Goal: Task Accomplishment & Management: Manage account settings

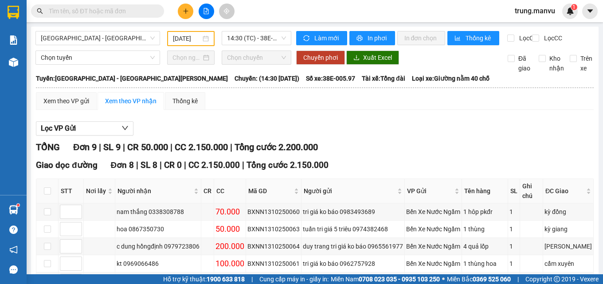
scroll to position [34, 0]
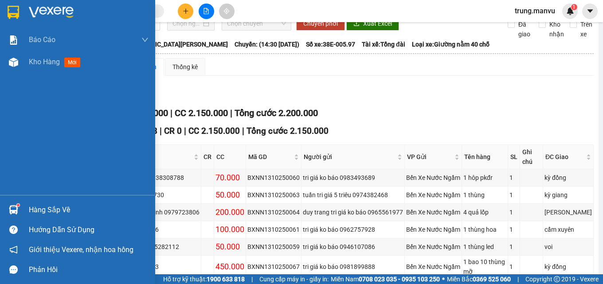
click at [20, 16] on div at bounding box center [14, 12] width 16 height 16
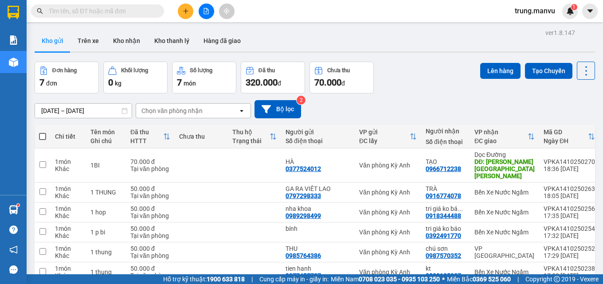
scroll to position [44, 0]
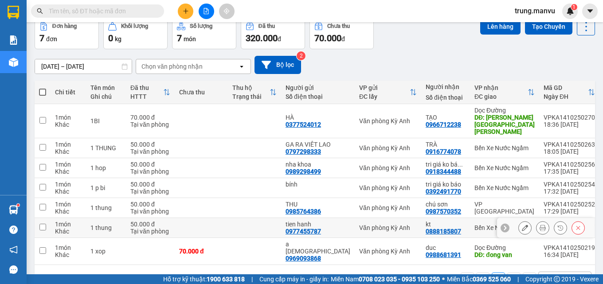
click at [475, 225] on div "Bến Xe Nước Ngầm" at bounding box center [505, 228] width 60 height 7
checkbox input "true"
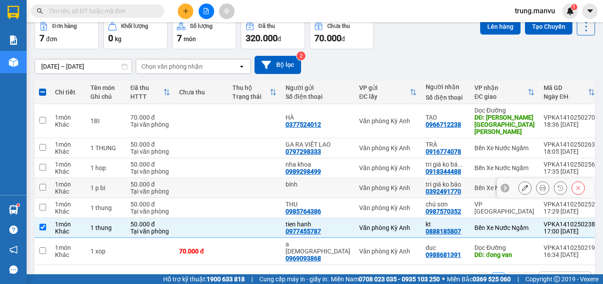
click at [444, 185] on td "tri giá ko báo 0392491770" at bounding box center [446, 188] width 49 height 20
checkbox input "true"
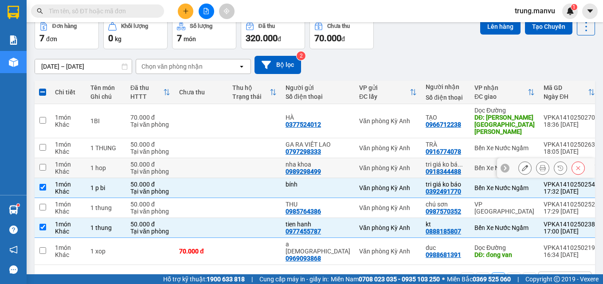
click at [443, 158] on td "tri giá ko bá ... 0918344488" at bounding box center [446, 168] width 49 height 20
checkbox input "true"
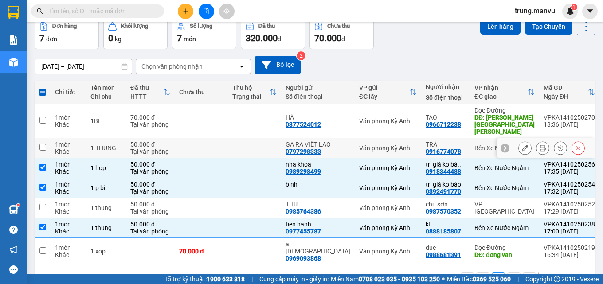
click at [442, 138] on td "TRÀ 0916774078" at bounding box center [446, 148] width 49 height 20
checkbox input "true"
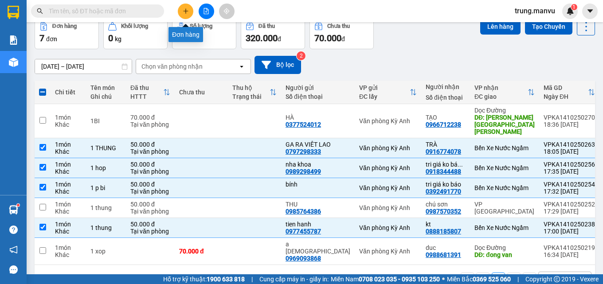
click at [184, 10] on icon "plus" at bounding box center [186, 11] width 6 height 6
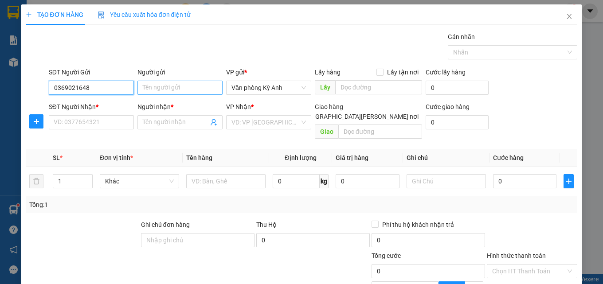
type input "0369021648"
click at [166, 81] on input "Người gửi" at bounding box center [180, 88] width 85 height 14
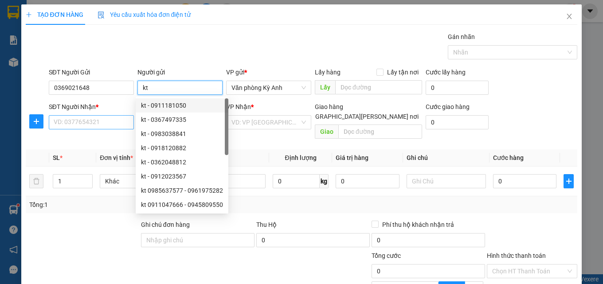
type input "kt"
click at [104, 118] on input "SĐT Người Nhận *" at bounding box center [91, 122] width 85 height 14
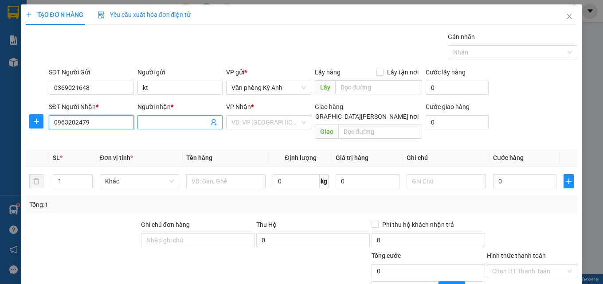
type input "0963202479"
click at [166, 118] on input "Người nhận *" at bounding box center [176, 123] width 66 height 10
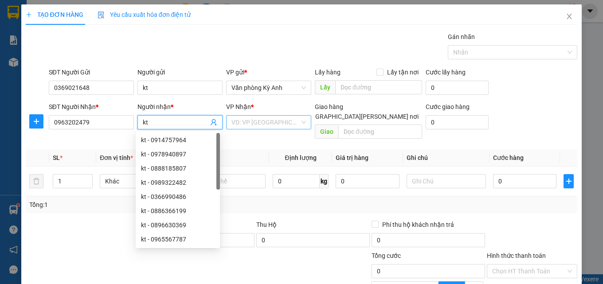
type input "kt"
click at [271, 125] on input "search" at bounding box center [266, 122] width 68 height 13
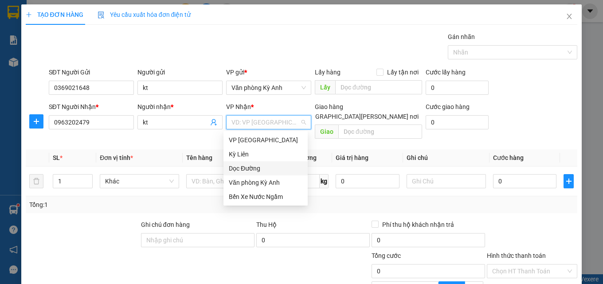
click at [263, 171] on div "Dọc Đường" at bounding box center [266, 169] width 74 height 10
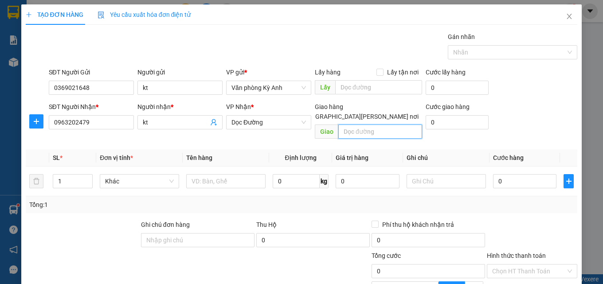
click at [352, 125] on input "text" at bounding box center [381, 132] width 84 height 14
type input "ha nam"
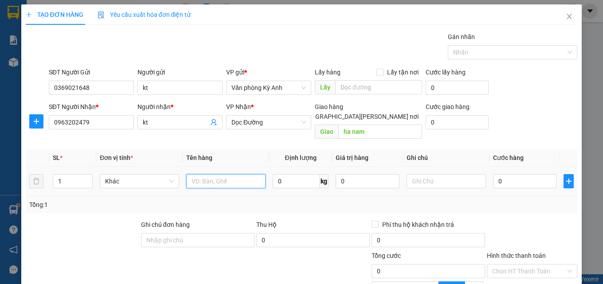
click at [245, 174] on input "text" at bounding box center [225, 181] width 79 height 14
type input "1 xop"
click at [521, 174] on input "0" at bounding box center [525, 181] width 64 height 14
type input "7"
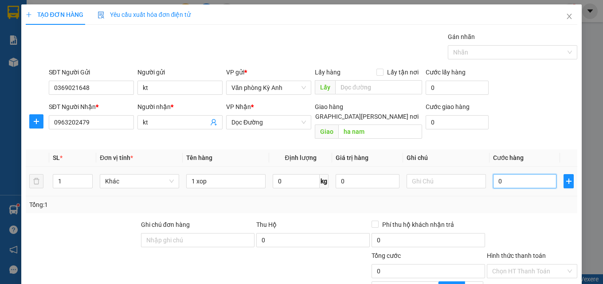
type input "7"
type input "70"
type input "700"
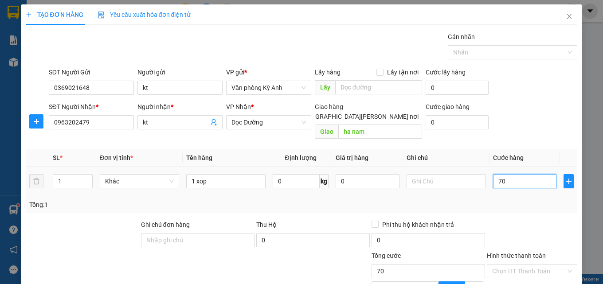
type input "700"
type input "7.000"
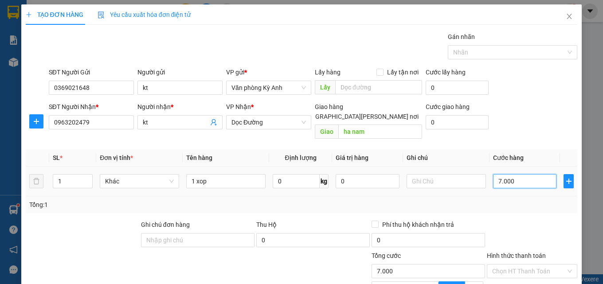
type input "70.000"
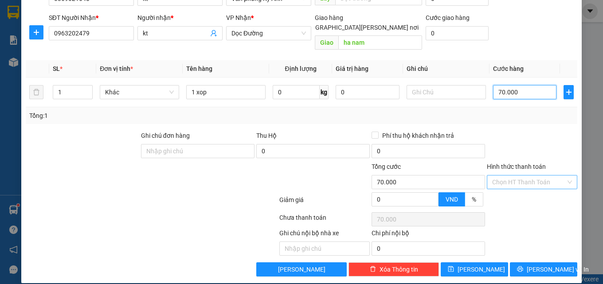
type input "70.000"
click at [508, 176] on input "Hình thức thanh toán" at bounding box center [530, 182] width 74 height 13
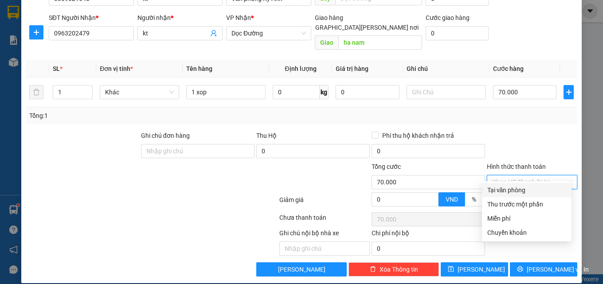
click at [510, 188] on div "Tại văn phòng" at bounding box center [527, 190] width 79 height 10
type input "0"
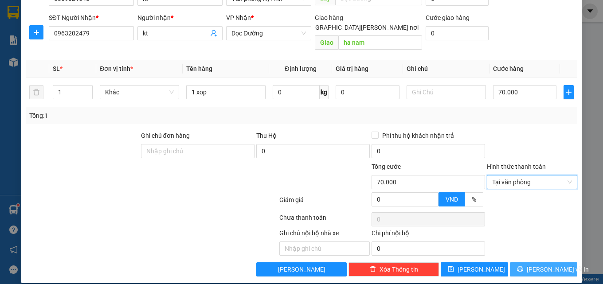
click at [520, 263] on button "[PERSON_NAME] và In" at bounding box center [543, 270] width 67 height 14
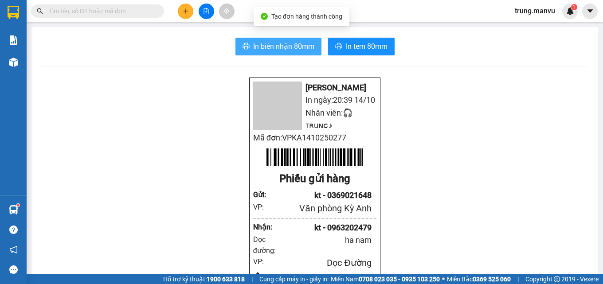
click at [300, 47] on span "In biên nhận 80mm" at bounding box center [283, 46] width 61 height 11
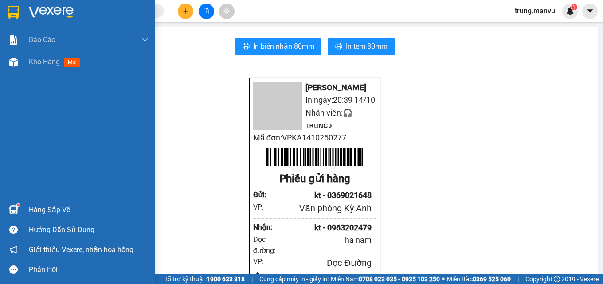
click at [18, 18] on img at bounding box center [14, 12] width 12 height 13
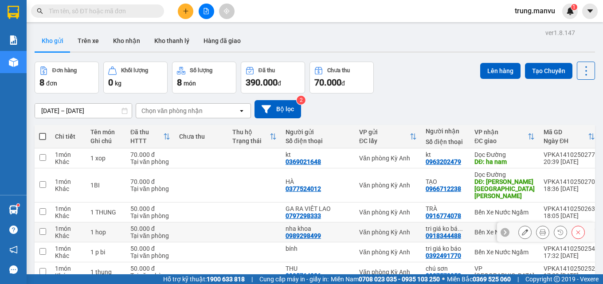
scroll to position [81, 0]
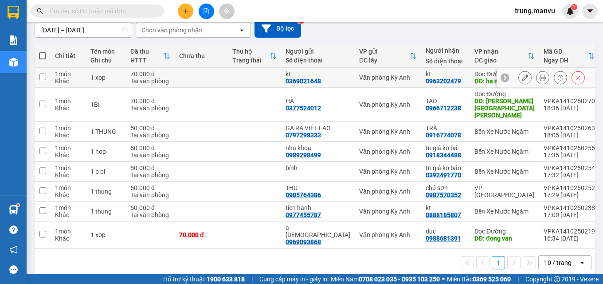
click at [475, 75] on div "Dọc Đường" at bounding box center [505, 74] width 60 height 7
checkbox input "true"
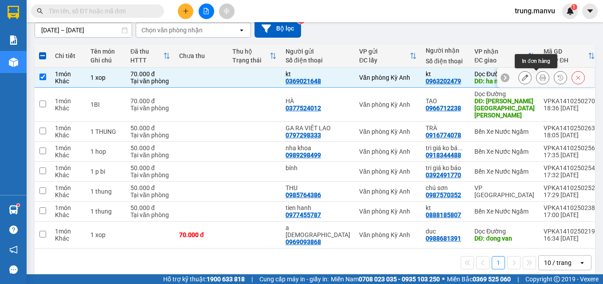
click at [540, 75] on icon at bounding box center [543, 78] width 6 height 6
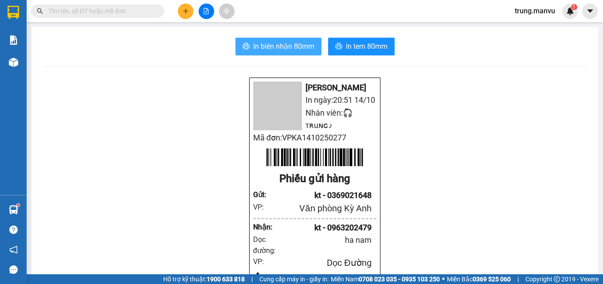
click at [287, 44] on span "In biên nhận 80mm" at bounding box center [283, 46] width 61 height 11
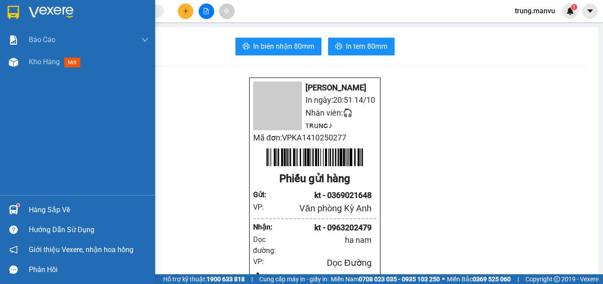
click at [16, 14] on img at bounding box center [14, 12] width 12 height 13
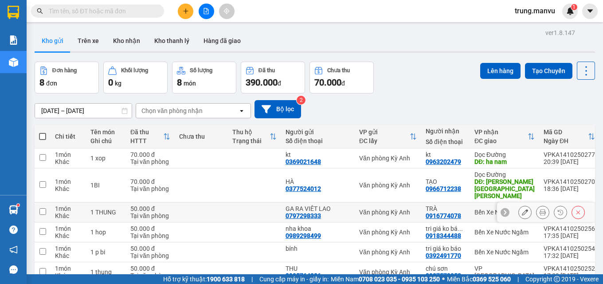
click at [428, 213] on div "0916774078" at bounding box center [443, 216] width 35 height 7
click at [426, 233] on div "0918344488" at bounding box center [443, 236] width 35 height 7
click at [475, 209] on div "Bến Xe Nước Ngầm" at bounding box center [505, 212] width 60 height 7
checkbox input "true"
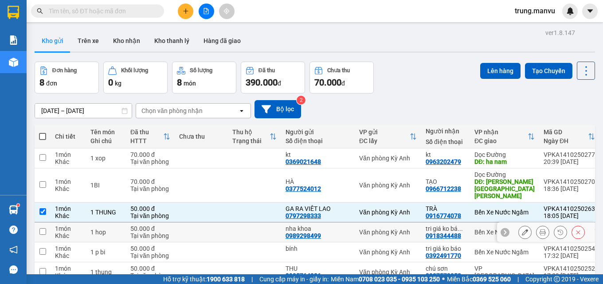
click at [475, 229] on div "Bến Xe Nước Ngầm" at bounding box center [505, 232] width 60 height 7
checkbox input "true"
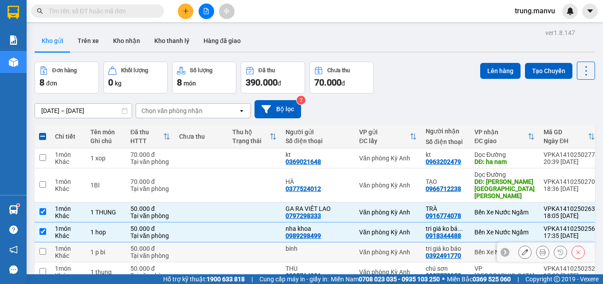
click at [475, 249] on div "Bến Xe Nước Ngầm" at bounding box center [505, 252] width 60 height 7
checkbox input "true"
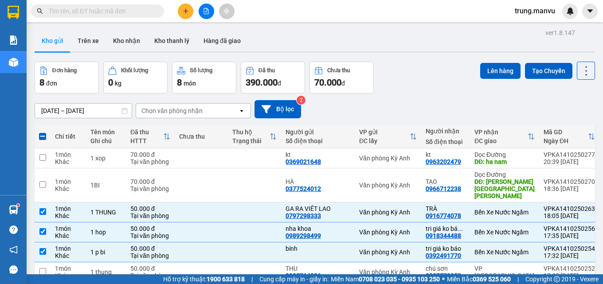
checkbox input "true"
click at [501, 74] on button "Lên hàng" at bounding box center [501, 71] width 40 height 16
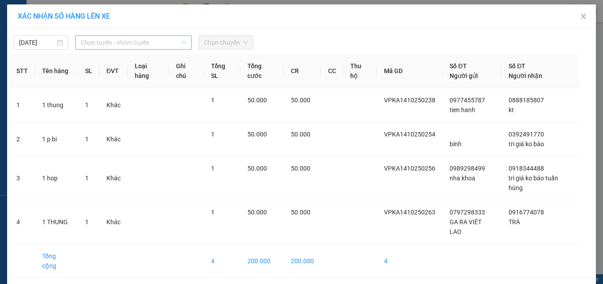
click at [113, 35] on div "Chọn tuyến - nhóm tuyến" at bounding box center [133, 42] width 116 height 14
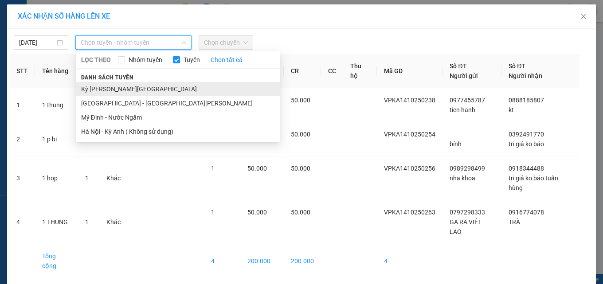
click at [106, 85] on li "Kỳ [PERSON_NAME][GEOGRAPHIC_DATA]" at bounding box center [178, 89] width 204 height 14
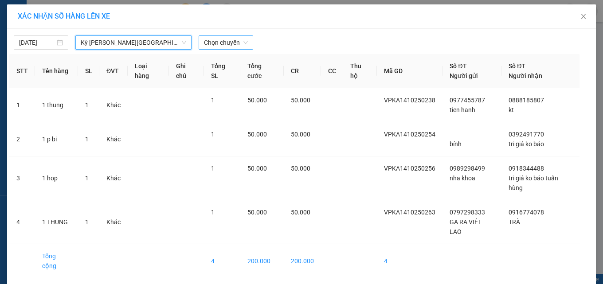
click at [248, 40] on div "Chọn chuyến" at bounding box center [226, 42] width 55 height 14
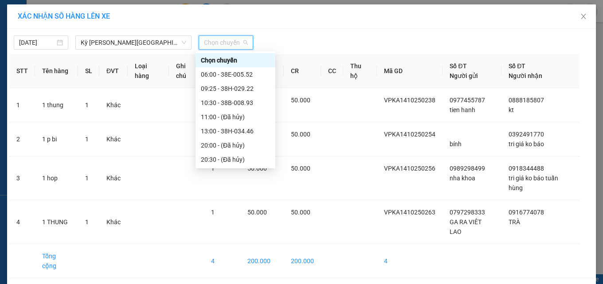
click at [245, 197] on div "21:25 - 38H-029.42" at bounding box center [235, 202] width 69 height 10
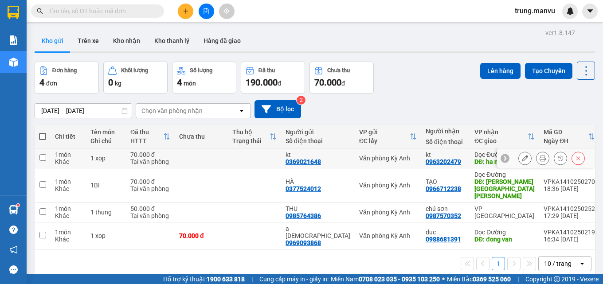
click at [475, 159] on div "DĐ: ha nam" at bounding box center [505, 161] width 60 height 7
checkbox input "true"
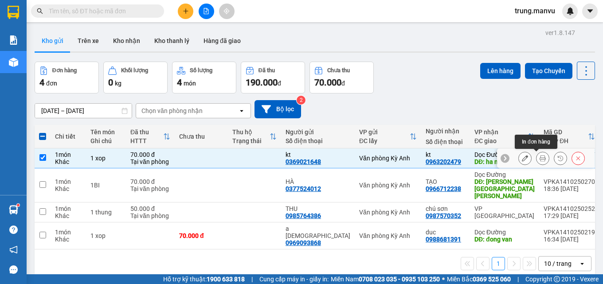
click at [540, 160] on icon at bounding box center [543, 158] width 6 height 6
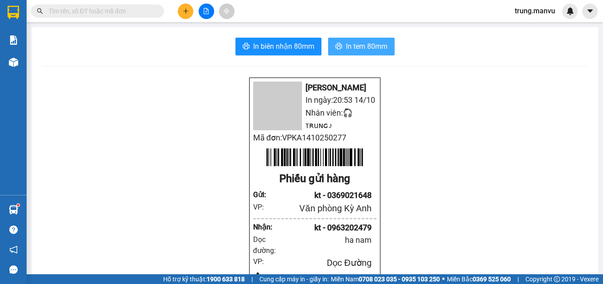
click at [347, 47] on span "In tem 80mm" at bounding box center [367, 46] width 42 height 11
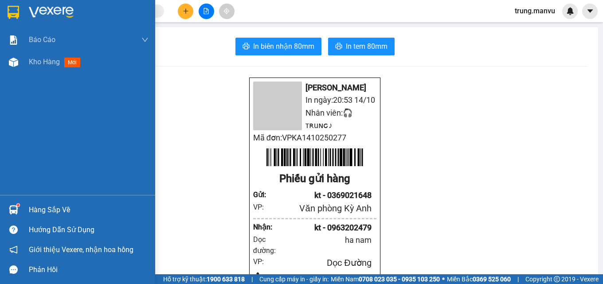
click at [4, 6] on div at bounding box center [77, 14] width 155 height 29
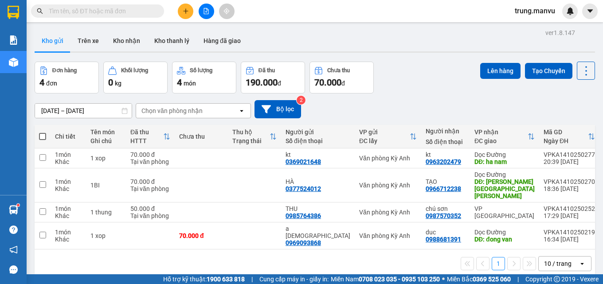
click at [150, 8] on input "text" at bounding box center [101, 11] width 105 height 10
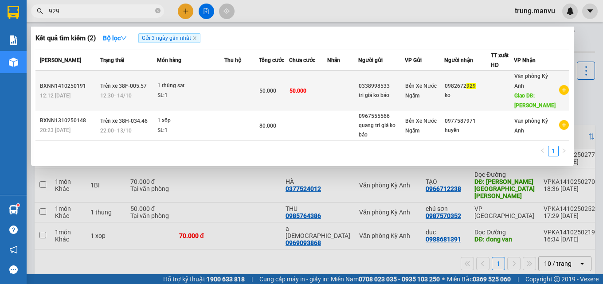
type input "929"
click at [405, 87] on div "0338998533" at bounding box center [382, 86] width 46 height 9
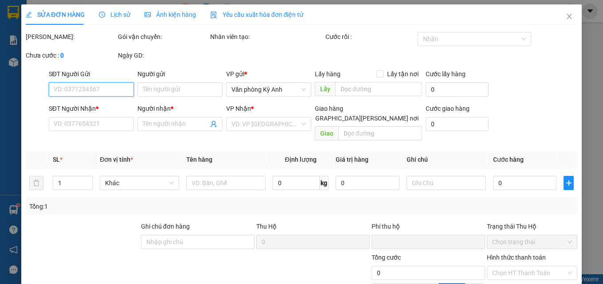
type input "0338998533"
type input "tri giá ko báo"
type input "0982672929"
type input "ko"
type input "[PERSON_NAME]"
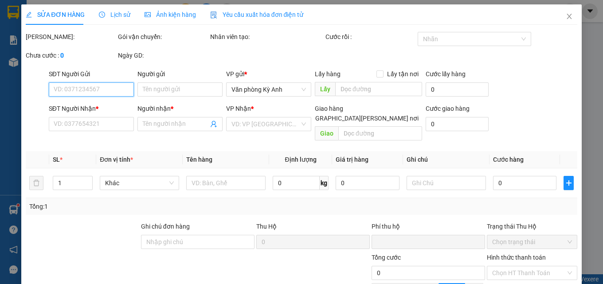
type input "0"
type input "50.000"
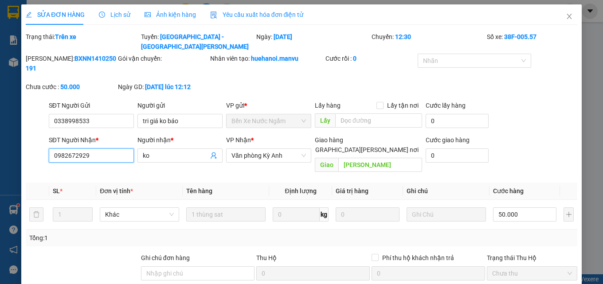
click at [83, 149] on input "0982672929" at bounding box center [91, 156] width 85 height 14
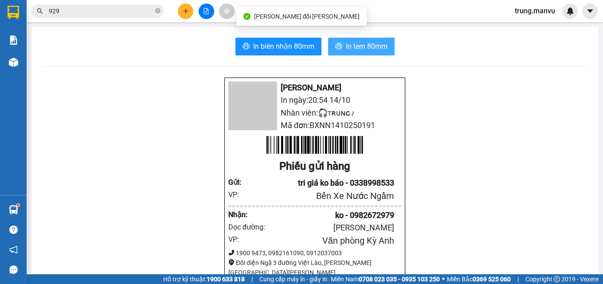
click at [339, 48] on button "In tem 80mm" at bounding box center [361, 47] width 67 height 18
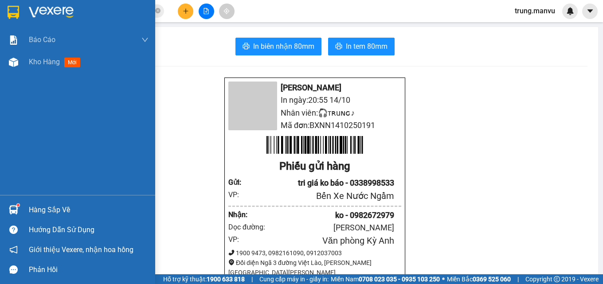
click at [16, 19] on img at bounding box center [14, 12] width 12 height 13
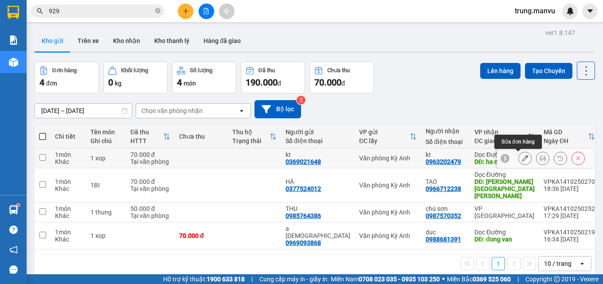
click at [522, 155] on icon at bounding box center [525, 158] width 6 height 6
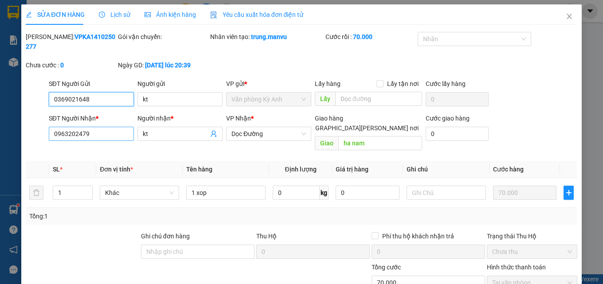
type input "0369021648"
type input "kt"
type input "0963202479"
type input "kt"
type input "ha nam"
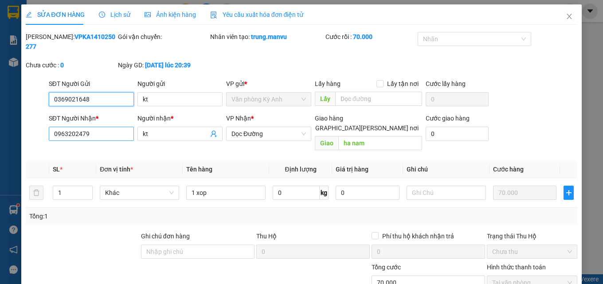
type input "0"
type input "70.000"
click at [93, 127] on input "0963202479" at bounding box center [91, 134] width 85 height 14
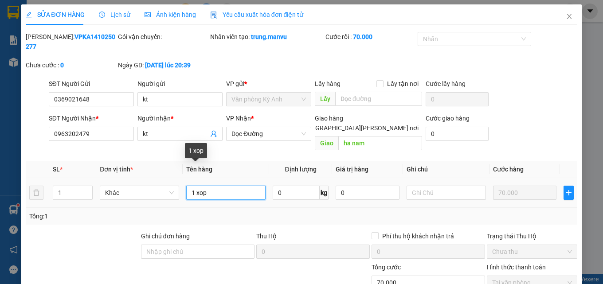
click at [194, 186] on input "1 xop" at bounding box center [225, 193] width 79 height 14
type input "1"
type input "2 xop"
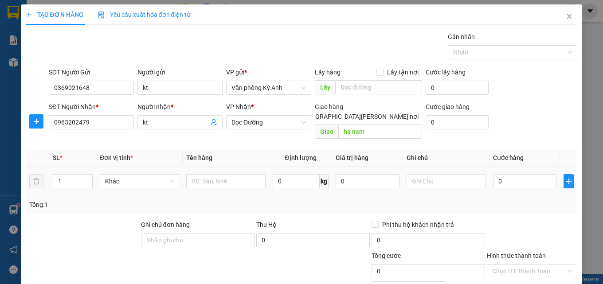
click at [220, 180] on div at bounding box center [225, 182] width 79 height 18
click at [221, 175] on input "text" at bounding box center [225, 181] width 79 height 14
type input "2 xop"
click at [515, 174] on input "0" at bounding box center [525, 181] width 64 height 14
type input "1"
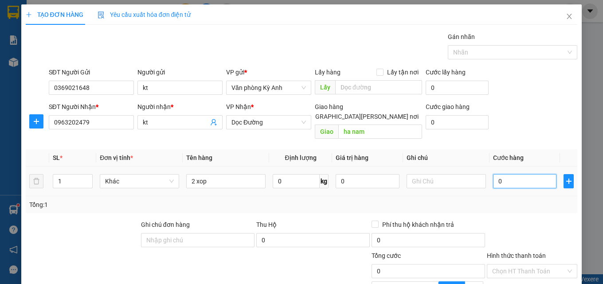
type input "1"
type input "15"
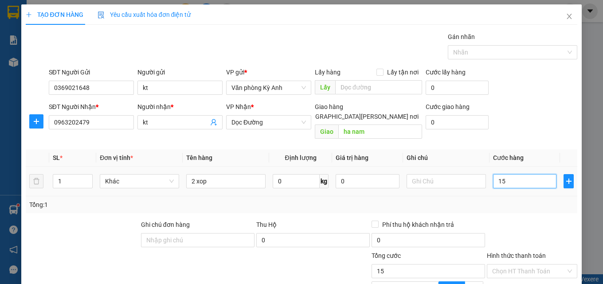
type input "150"
type input "1.500"
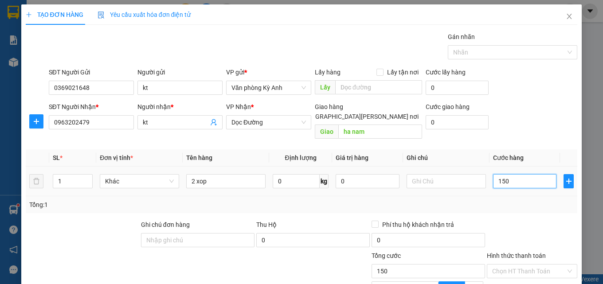
type input "1.500"
type input "15.000"
type input "150.000"
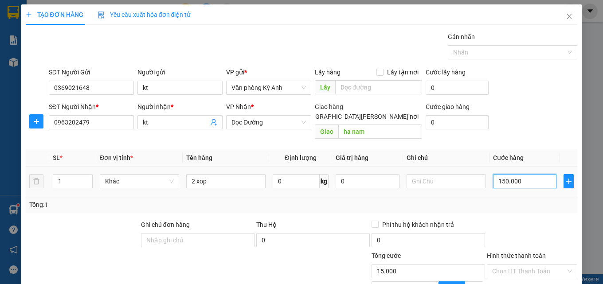
type input "150.000"
click at [536, 265] on input "Hình thức thanh toán" at bounding box center [530, 271] width 74 height 13
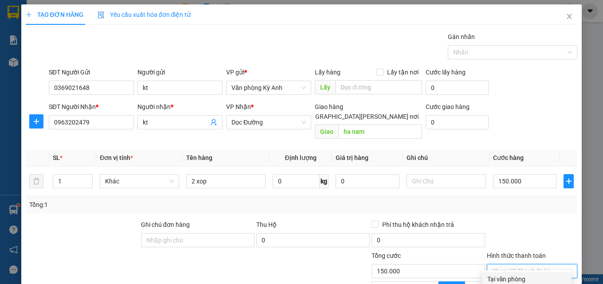
click at [530, 275] on div "Tại văn phòng" at bounding box center [527, 280] width 79 height 10
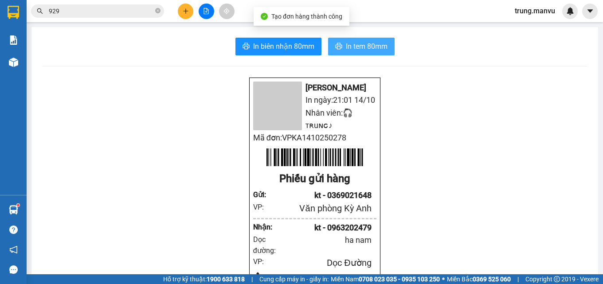
click at [355, 39] on button "In tem 80mm" at bounding box center [361, 47] width 67 height 18
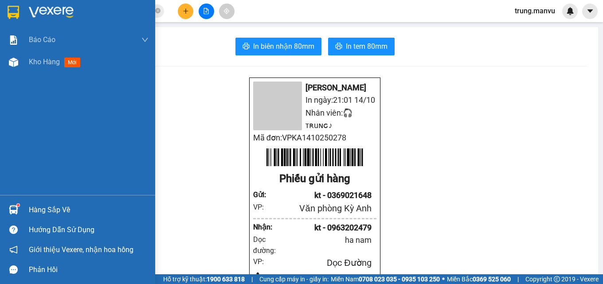
click at [19, 13] on img at bounding box center [14, 12] width 12 height 13
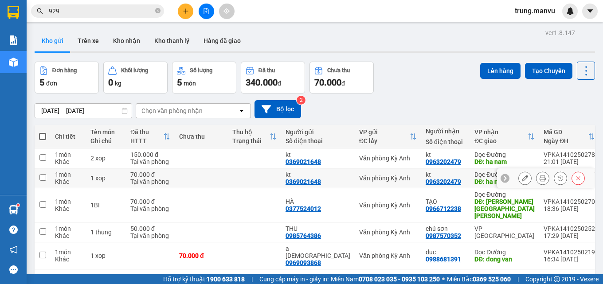
click at [577, 177] on icon at bounding box center [579, 179] width 4 height 4
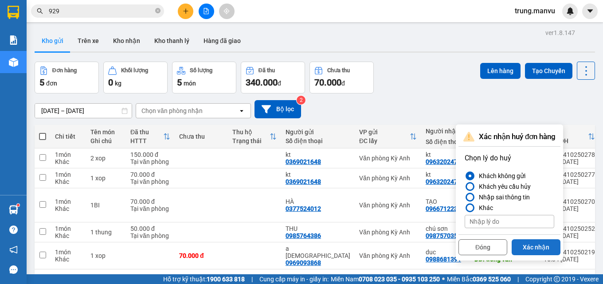
click at [536, 248] on button "Xác nhận" at bounding box center [536, 248] width 49 height 16
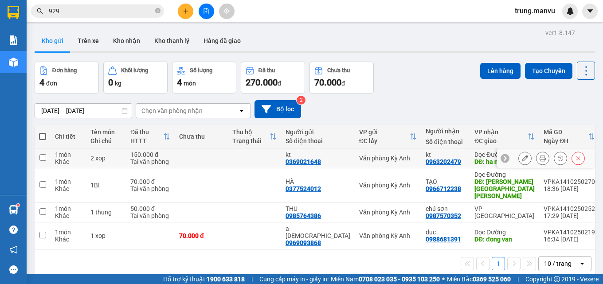
click at [475, 162] on div "DĐ: ha nam" at bounding box center [505, 161] width 60 height 7
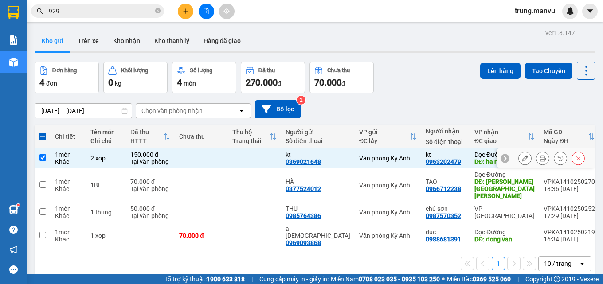
click at [393, 158] on td "Văn phòng Kỳ Anh" at bounding box center [388, 159] width 67 height 20
checkbox input "false"
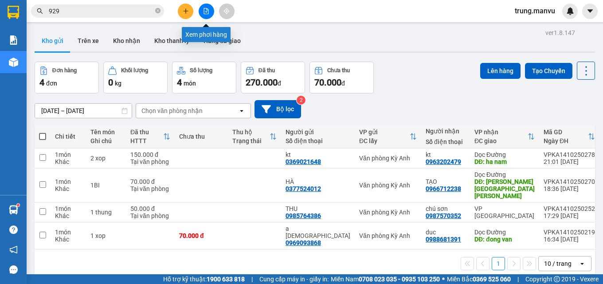
click at [201, 8] on button at bounding box center [207, 12] width 16 height 16
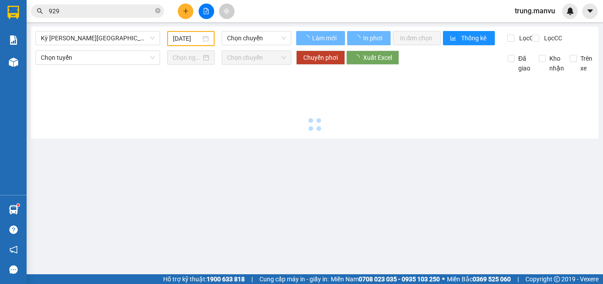
type input "[DATE]"
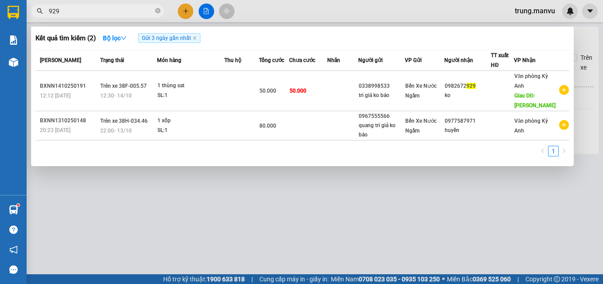
click at [90, 7] on input "929" at bounding box center [101, 11] width 105 height 10
click at [91, 7] on input "929" at bounding box center [101, 11] width 105 height 10
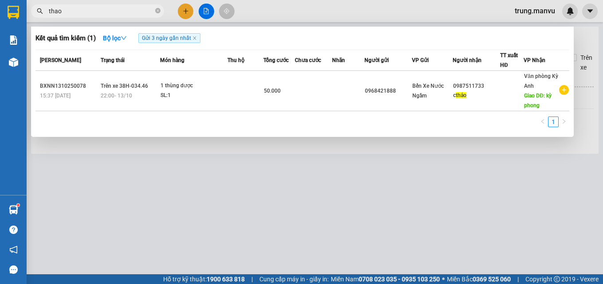
type input "thao"
click at [404, 174] on div at bounding box center [301, 142] width 603 height 284
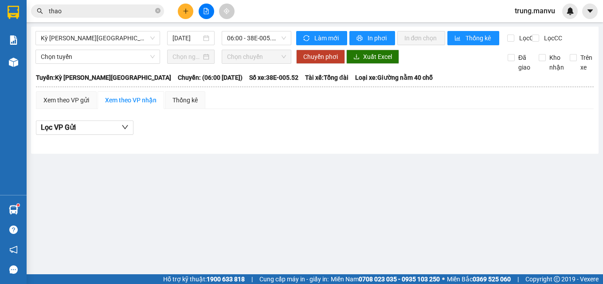
click at [141, 6] on span "thao" at bounding box center [97, 10] width 133 height 13
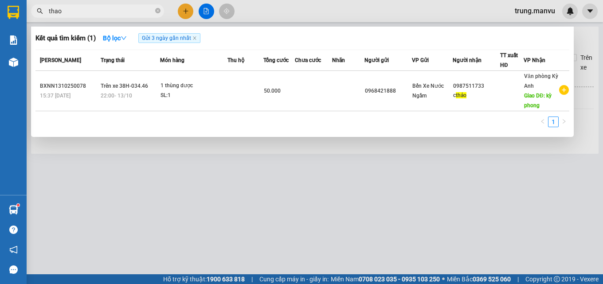
click at [141, 6] on span "thao" at bounding box center [97, 10] width 133 height 13
click at [157, 9] on icon "close-circle" at bounding box center [157, 10] width 5 height 5
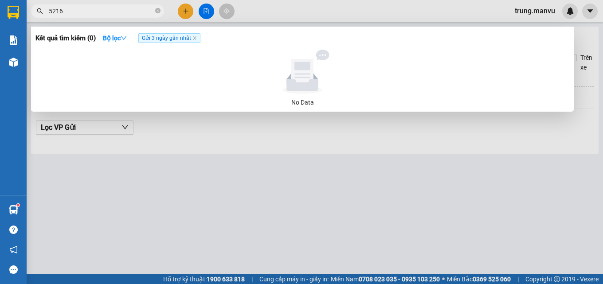
type input "5216"
click at [162, 166] on div at bounding box center [301, 142] width 603 height 284
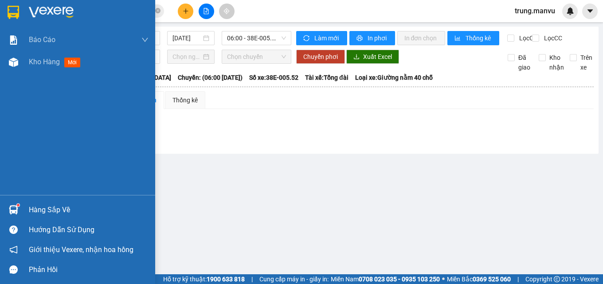
click at [16, 15] on img at bounding box center [14, 12] width 12 height 13
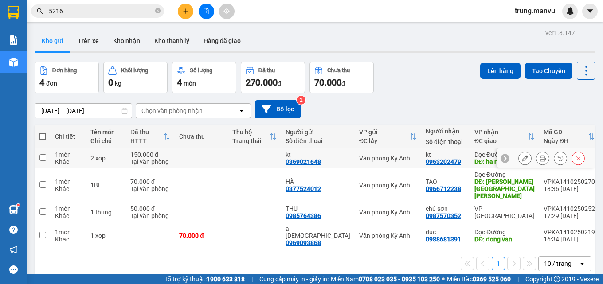
click at [255, 157] on td at bounding box center [254, 159] width 53 height 20
checkbox input "true"
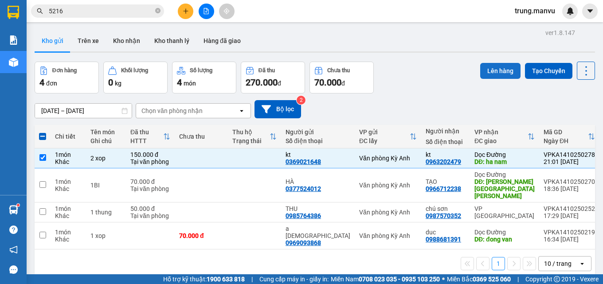
click at [488, 68] on button "Lên hàng" at bounding box center [501, 71] width 40 height 16
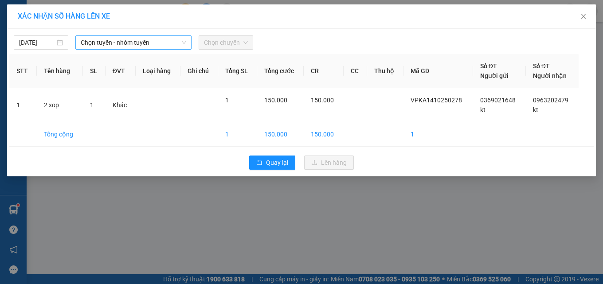
click at [109, 39] on span "Chọn tuyến - nhóm tuyến" at bounding box center [134, 42] width 106 height 13
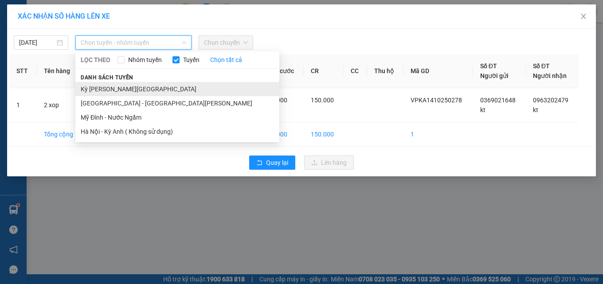
click at [99, 84] on li "Kỳ [PERSON_NAME][GEOGRAPHIC_DATA]" at bounding box center [177, 89] width 204 height 14
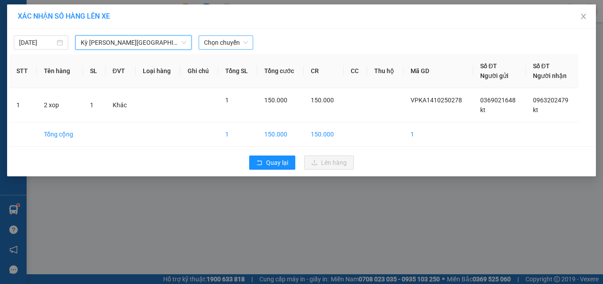
click at [221, 36] on span "Chọn chuyến" at bounding box center [226, 42] width 44 height 13
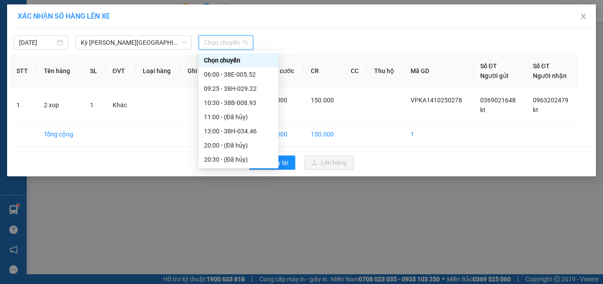
click at [248, 197] on div "21:25 - 38H-029.42" at bounding box center [238, 202] width 69 height 10
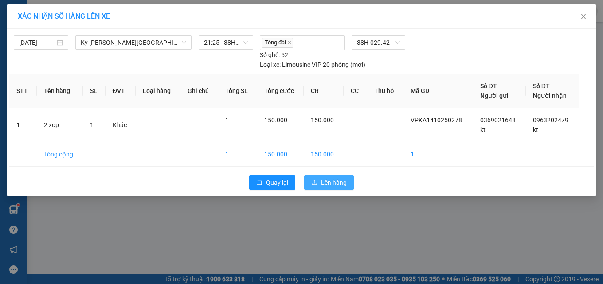
click at [317, 177] on button "Lên hàng" at bounding box center [329, 183] width 50 height 14
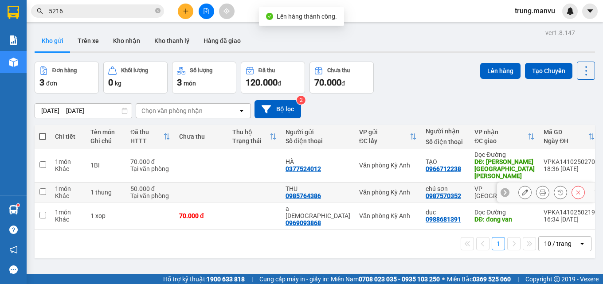
click at [426, 193] on div "0987570352" at bounding box center [443, 196] width 35 height 7
click at [215, 183] on td at bounding box center [201, 193] width 53 height 20
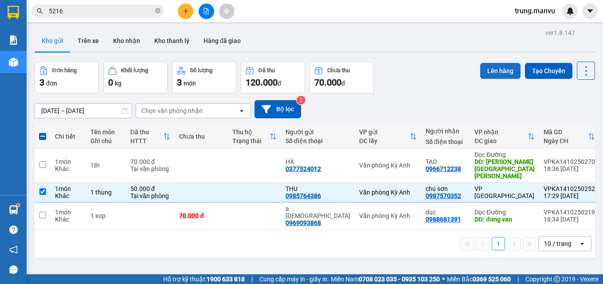
click at [487, 66] on button "Lên hàng" at bounding box center [501, 71] width 40 height 16
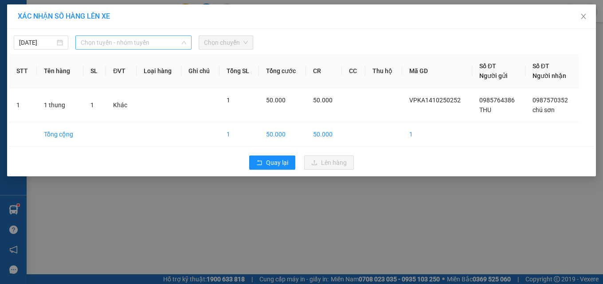
click at [159, 43] on span "Chọn tuyến - nhóm tuyến" at bounding box center [134, 42] width 106 height 13
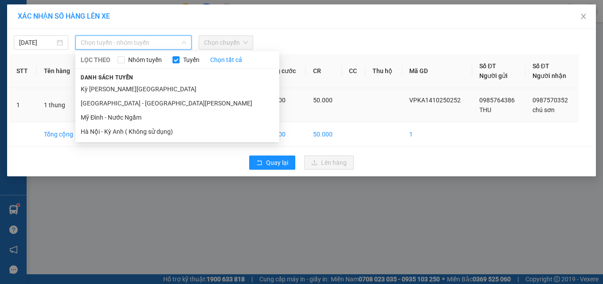
click at [98, 89] on li "Kỳ [PERSON_NAME][GEOGRAPHIC_DATA]" at bounding box center [177, 89] width 204 height 14
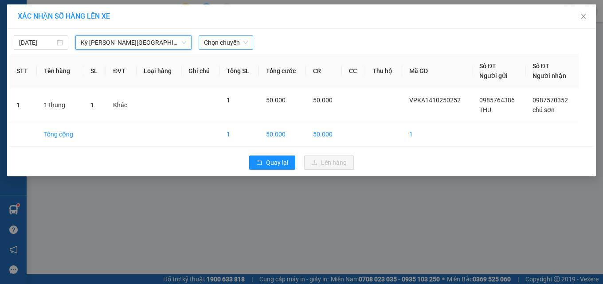
click at [211, 46] on span "Chọn chuyến" at bounding box center [226, 42] width 44 height 13
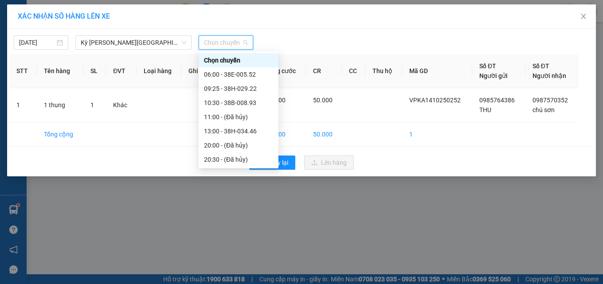
drag, startPoint x: 248, startPoint y: 155, endPoint x: 325, endPoint y: 178, distance: 80.3
click at [248, 226] on div "22:00 - 38F-005.80" at bounding box center [238, 231] width 69 height 10
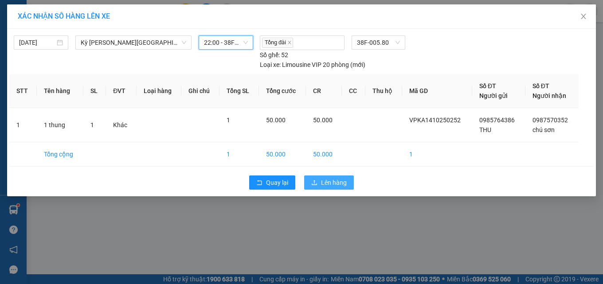
click at [320, 184] on button "Lên hàng" at bounding box center [329, 183] width 50 height 14
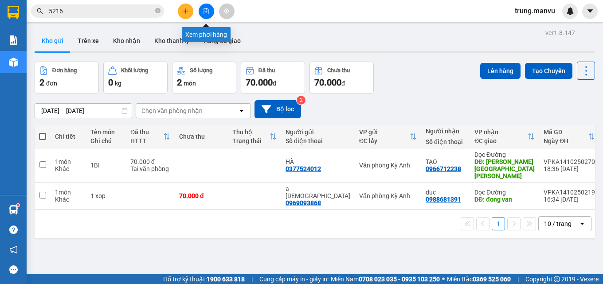
click at [205, 11] on icon "file-add" at bounding box center [206, 11] width 6 height 6
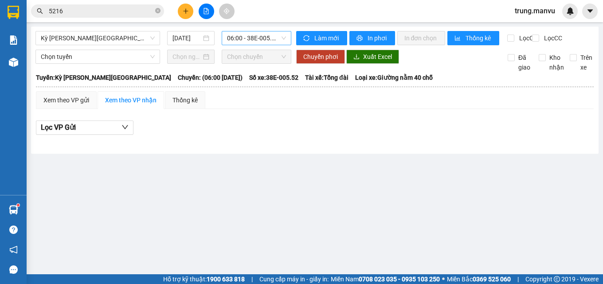
click at [250, 37] on span "06:00 - 38E-005.52" at bounding box center [256, 38] width 59 height 13
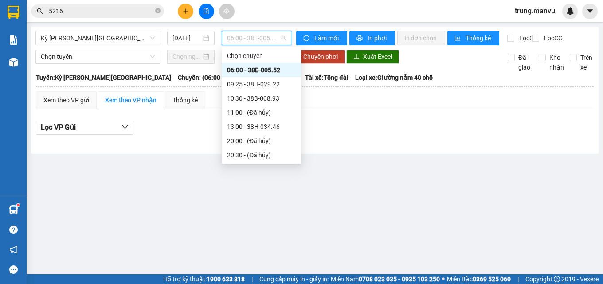
click at [272, 193] on div "21:25 - 38H-029.42" at bounding box center [261, 198] width 69 height 10
